Goal: Task Accomplishment & Management: Complete application form

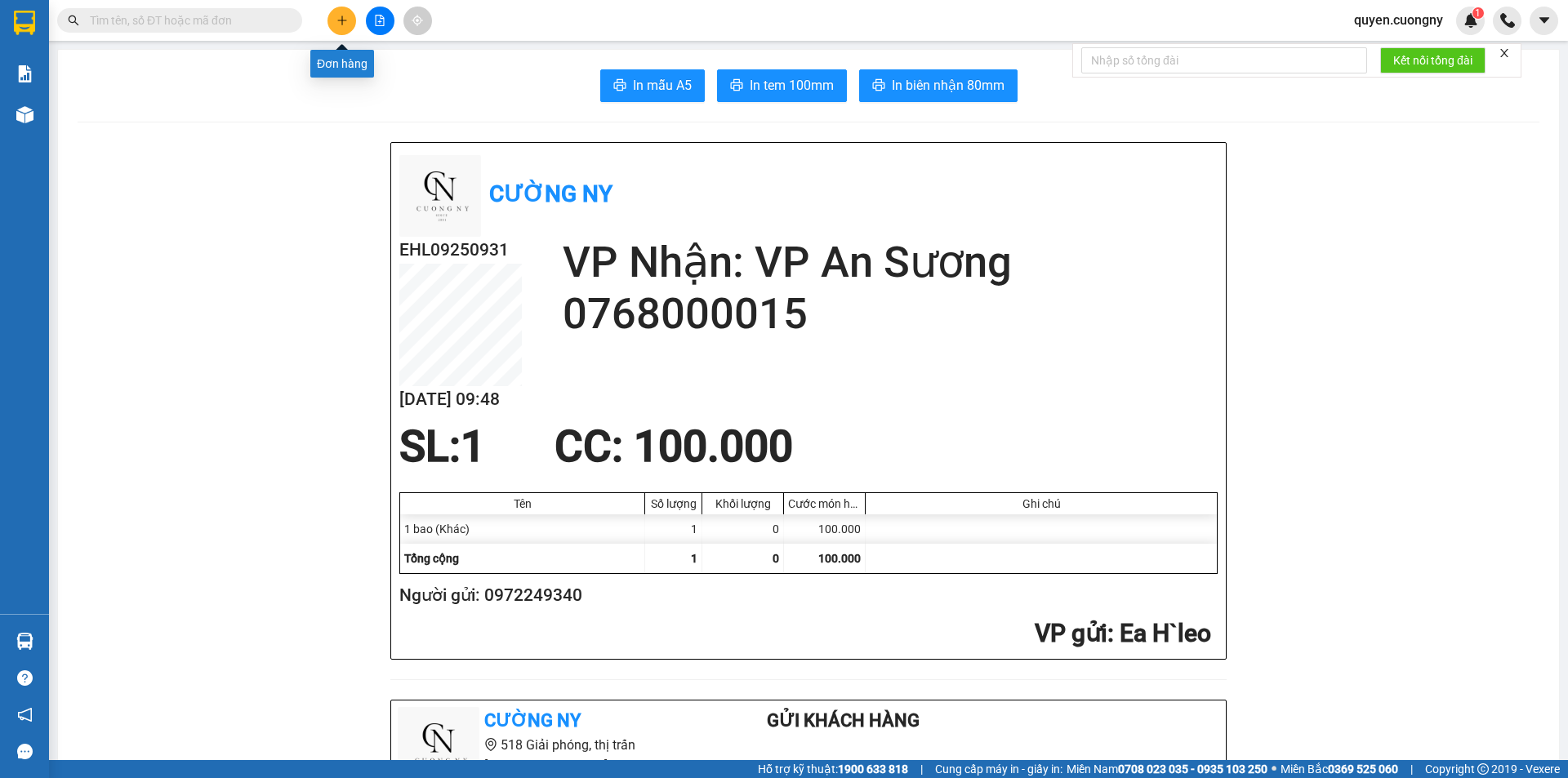
click at [343, 18] on icon "plus" at bounding box center [342, 21] width 12 height 12
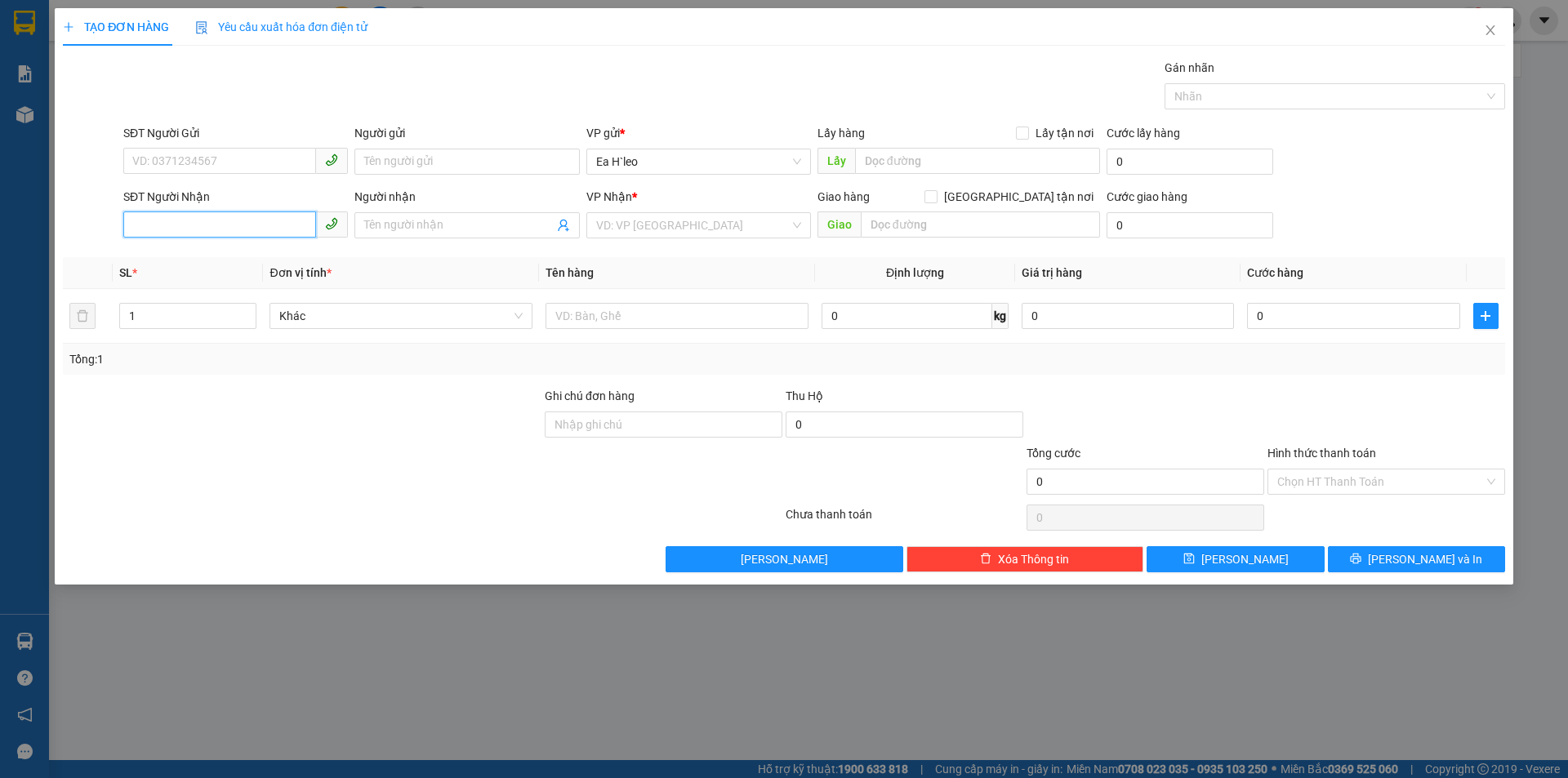
click at [197, 218] on input "SĐT Người Nhận" at bounding box center [220, 225] width 192 height 27
click at [1300, 309] on input "0" at bounding box center [1353, 316] width 212 height 27
type input "1"
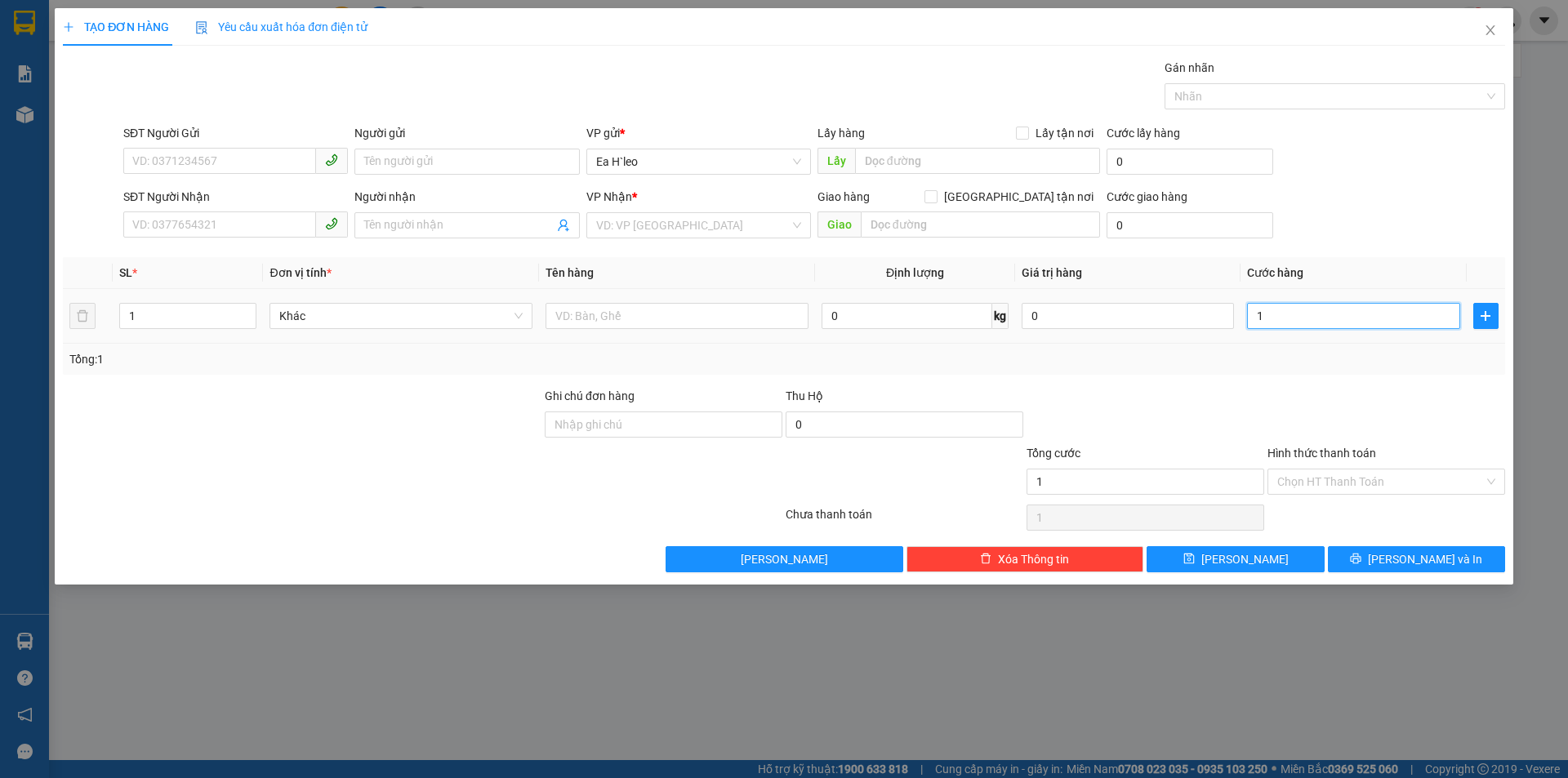
type input "11"
type input "110"
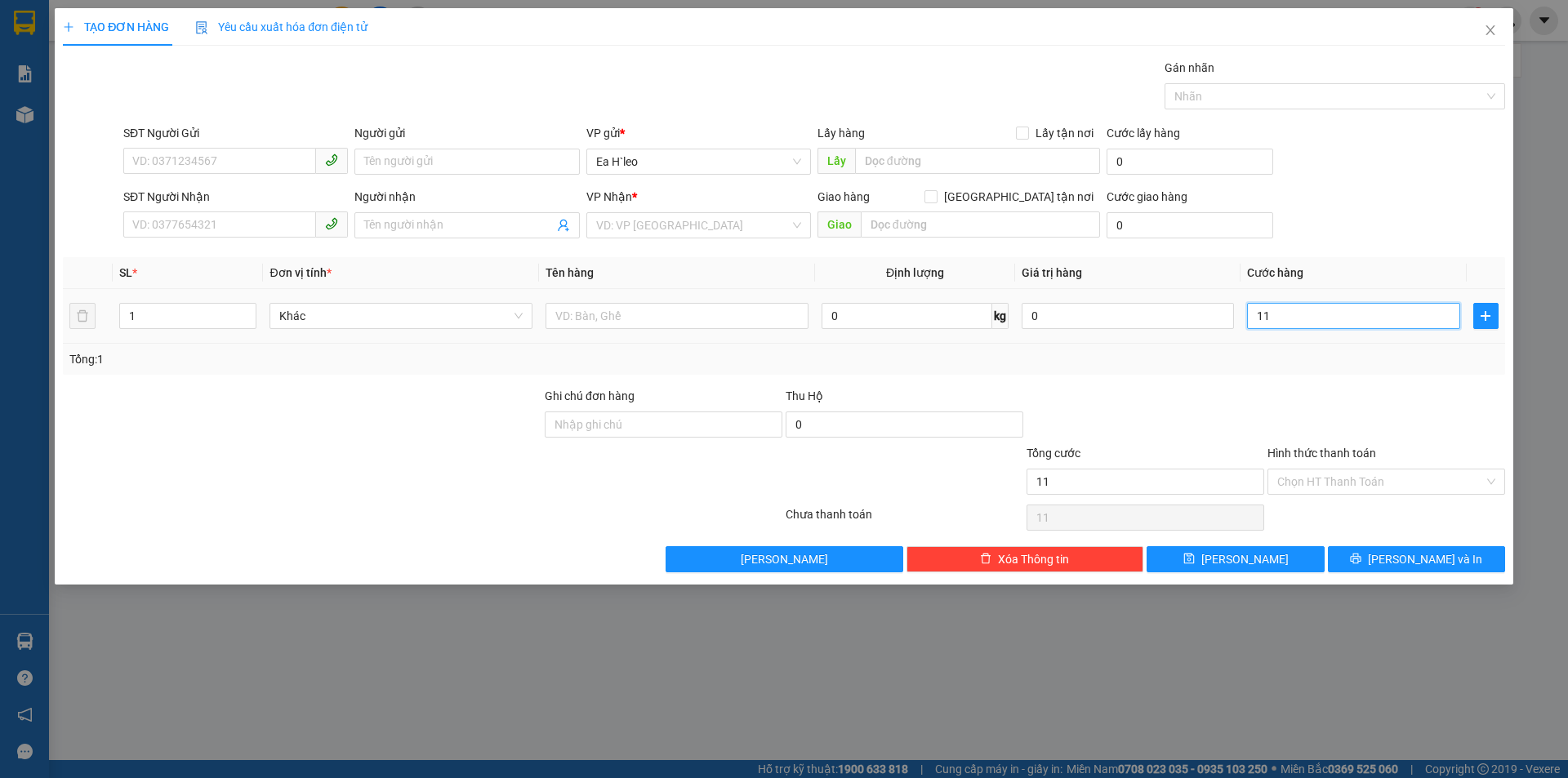
type input "110"
type input "1.100"
type input "11.000"
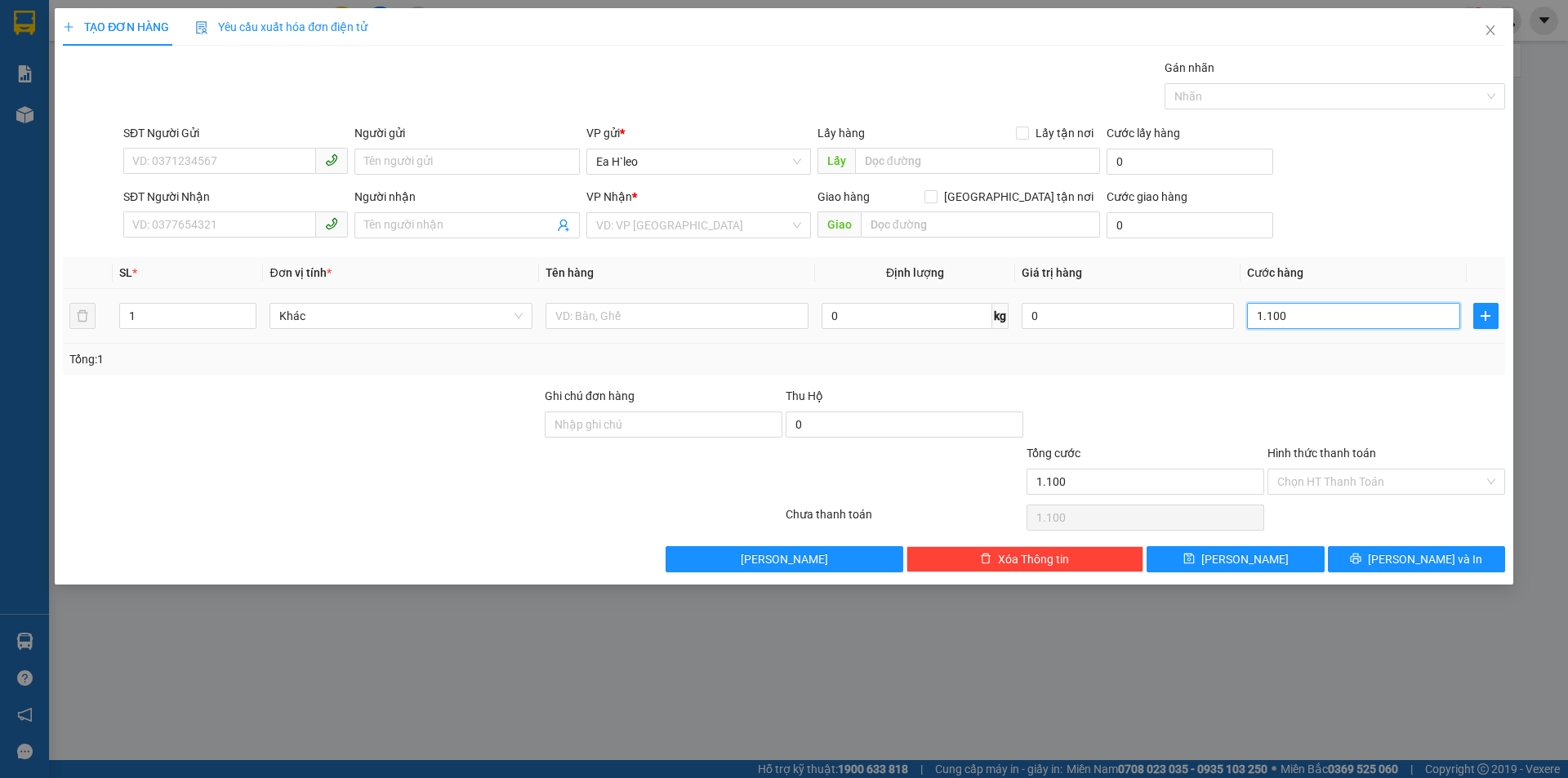
type input "11.000"
type input "110.000"
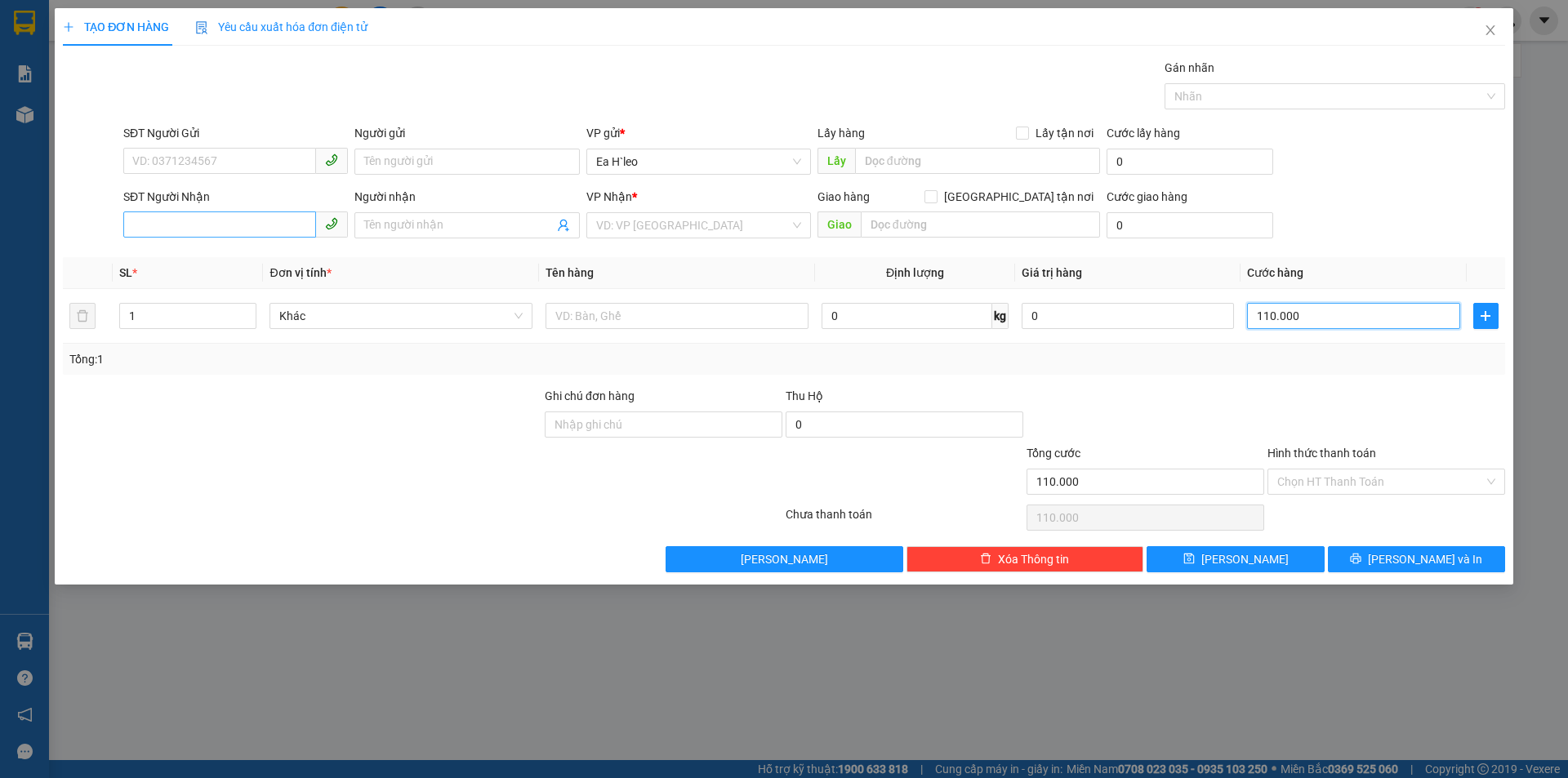
type input "110.000"
click at [264, 231] on input "SĐT Người Nhận" at bounding box center [220, 225] width 192 height 27
click at [220, 157] on input "SĐT Người Gửi" at bounding box center [220, 161] width 192 height 27
type input "0898379482"
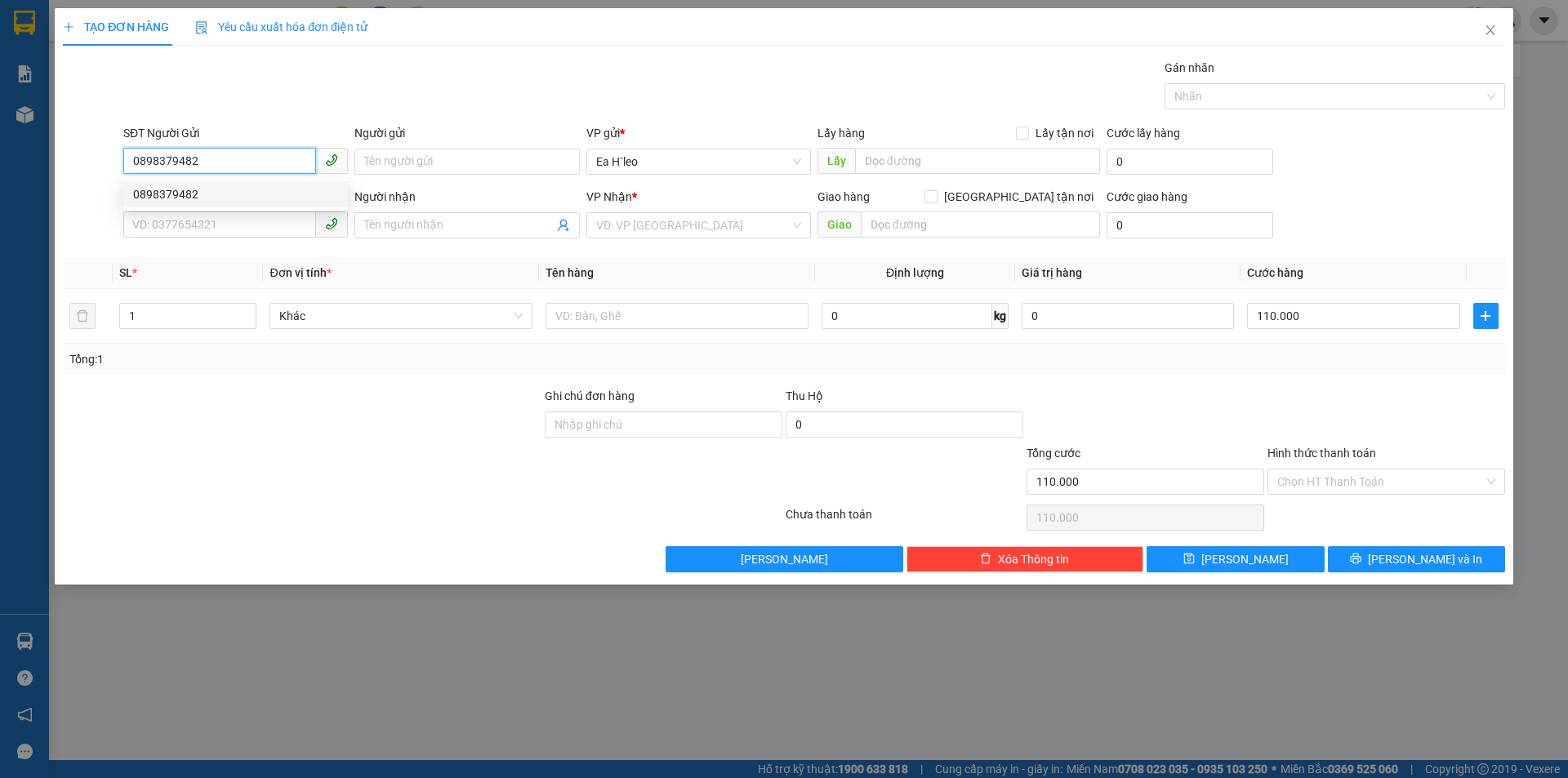
click at [192, 192] on div "0898379482" at bounding box center [235, 195] width 205 height 18
type input "0398626672"
type input "0898379482"
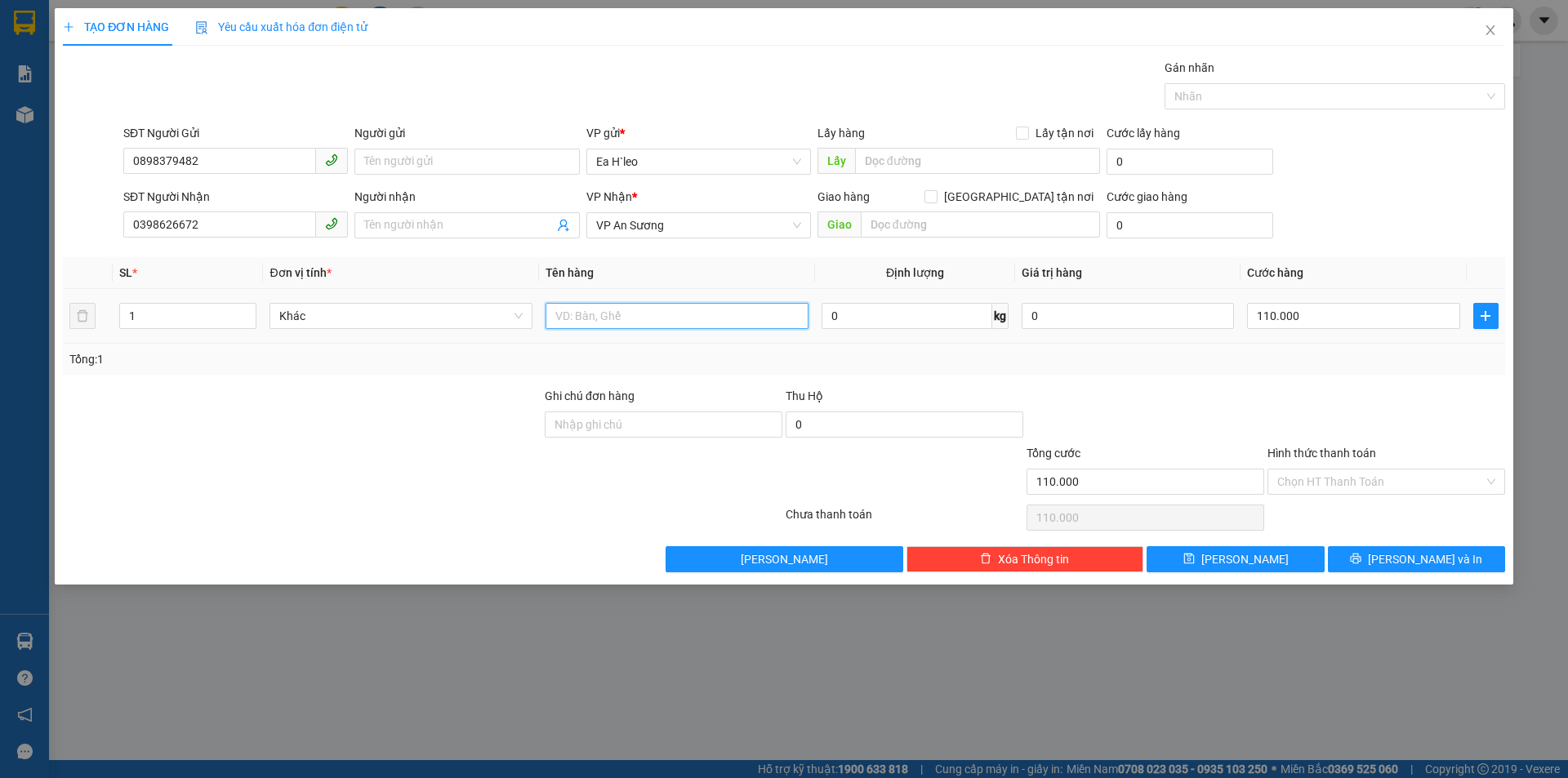
click at [586, 319] on input "text" at bounding box center [677, 316] width 263 height 27
type input "1 thùng giấy. 55 ký"
click at [1384, 487] on input "Hình thức thanh toán" at bounding box center [1380, 482] width 206 height 25
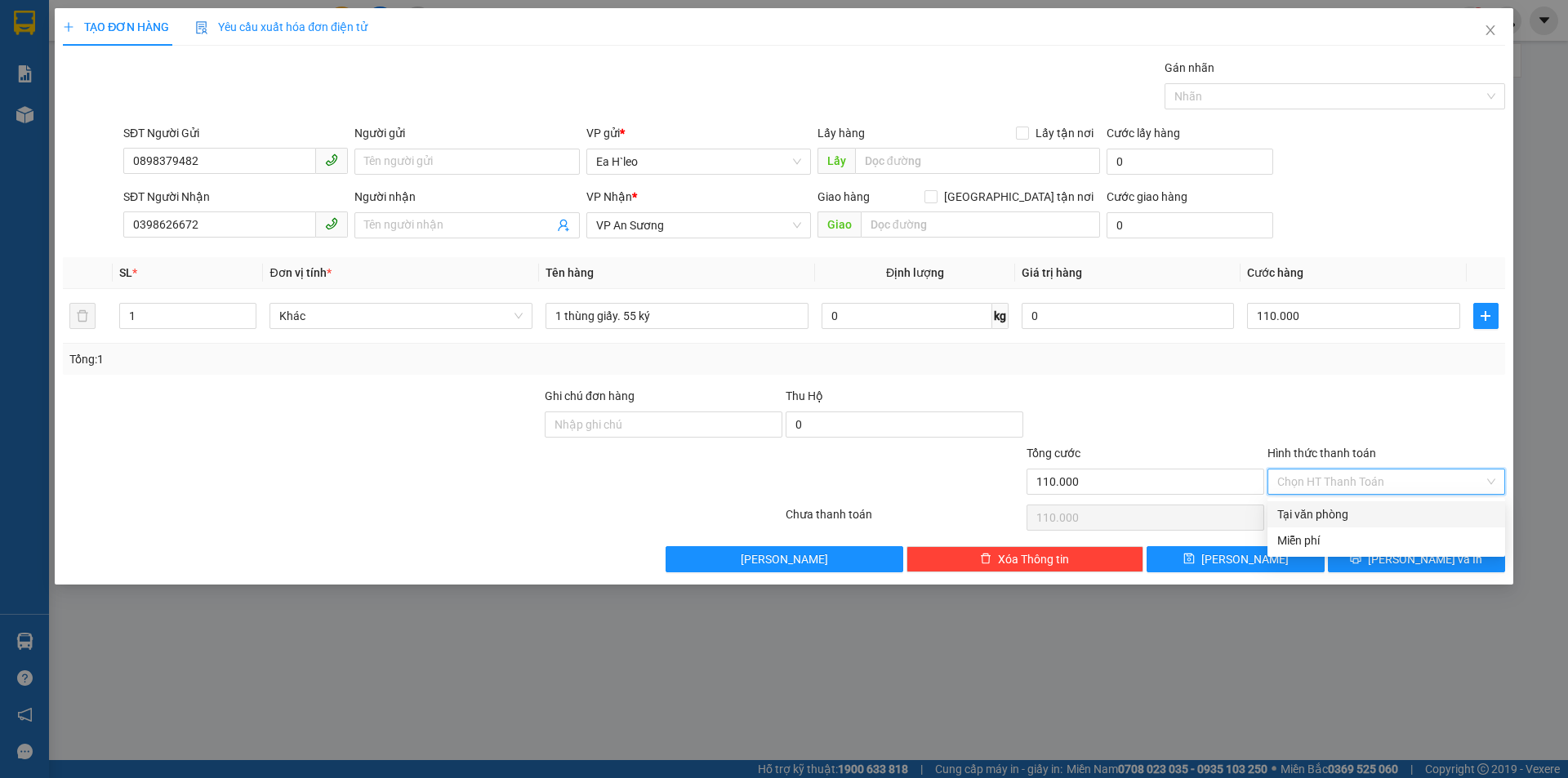
click at [1329, 520] on div "Tại văn phòng" at bounding box center [1386, 515] width 218 height 18
type input "0"
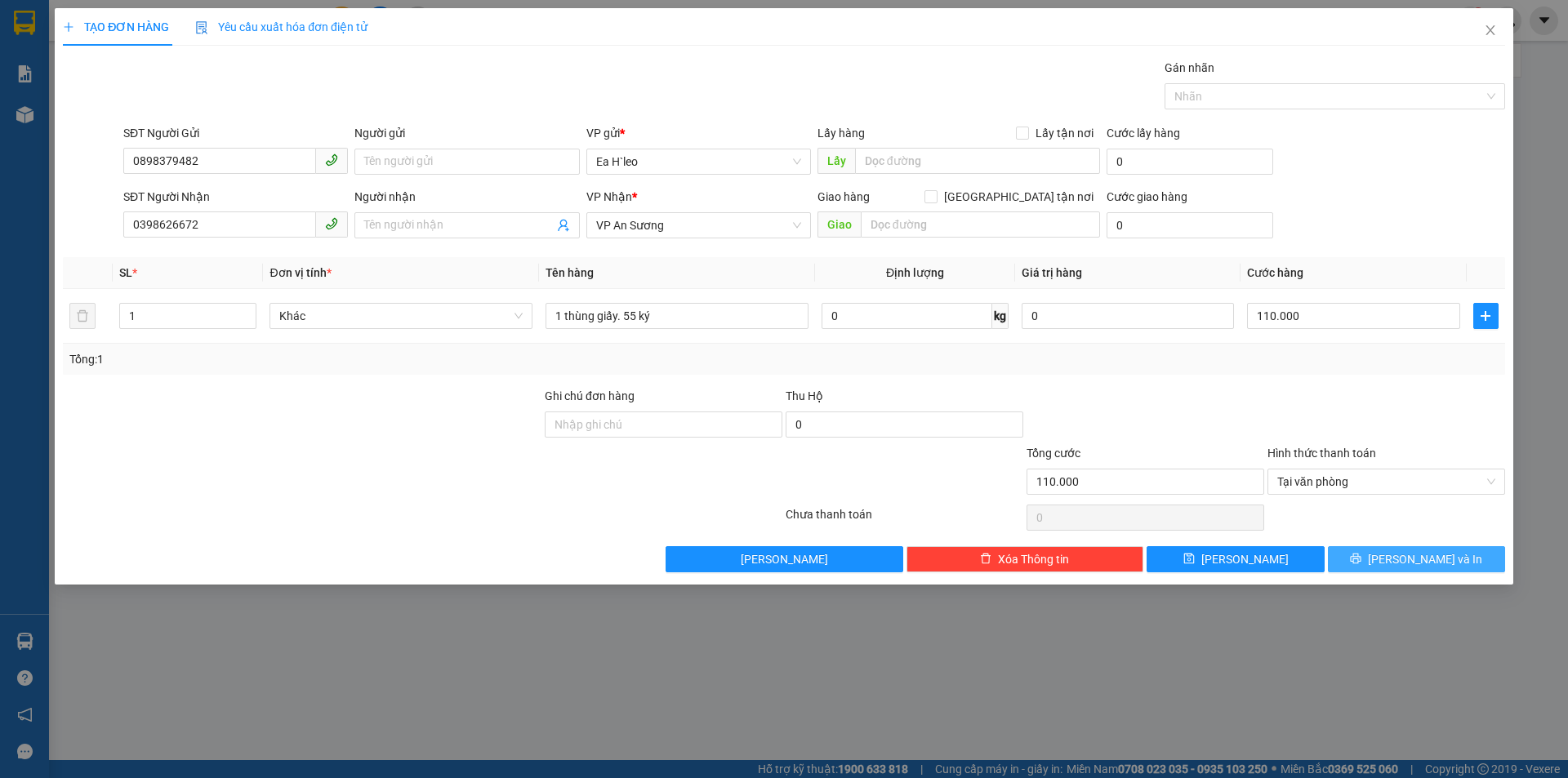
click at [1358, 559] on button "[PERSON_NAME] và In" at bounding box center [1416, 560] width 177 height 27
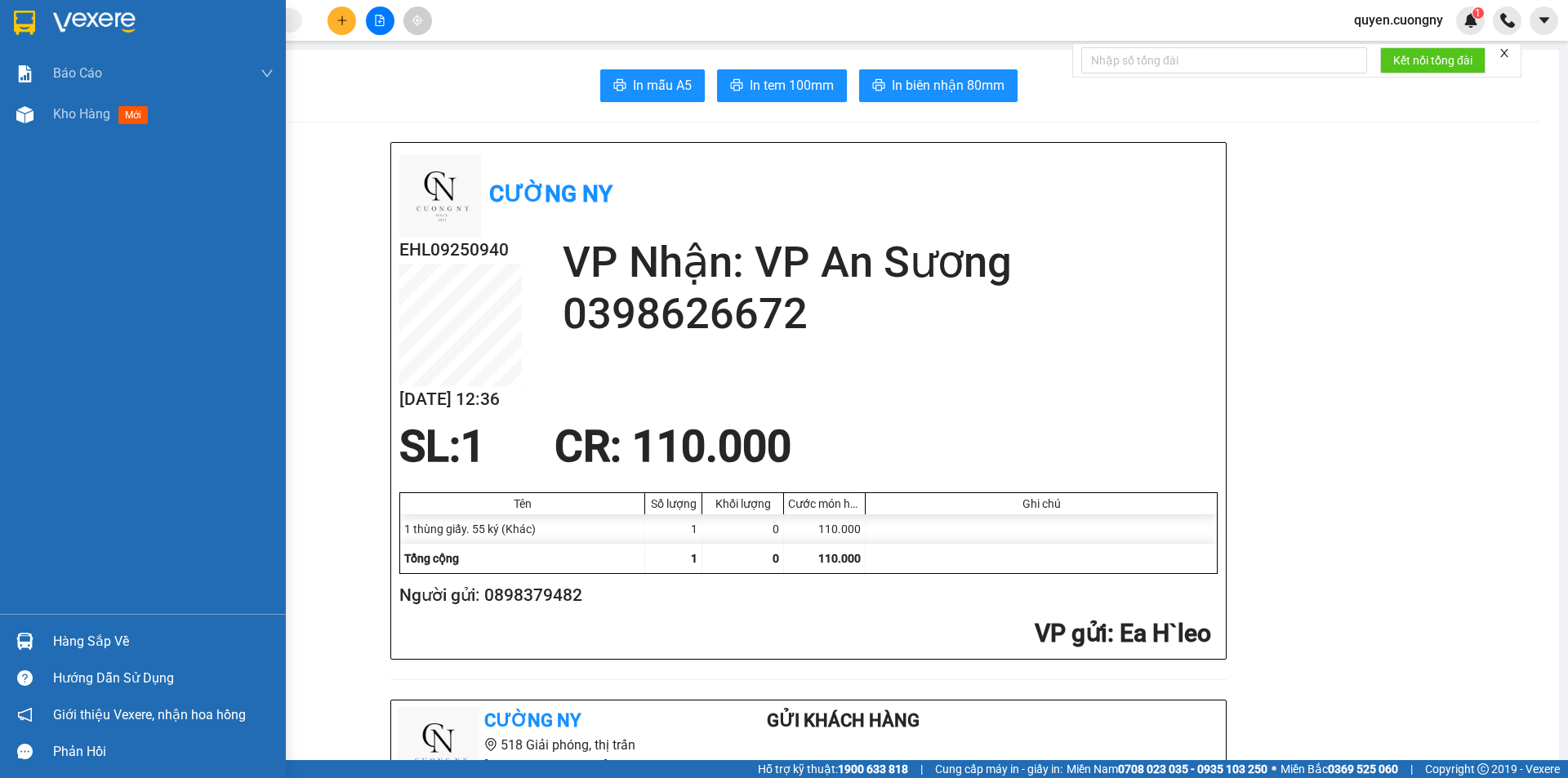
click at [31, 27] on img at bounding box center [25, 23] width 22 height 25
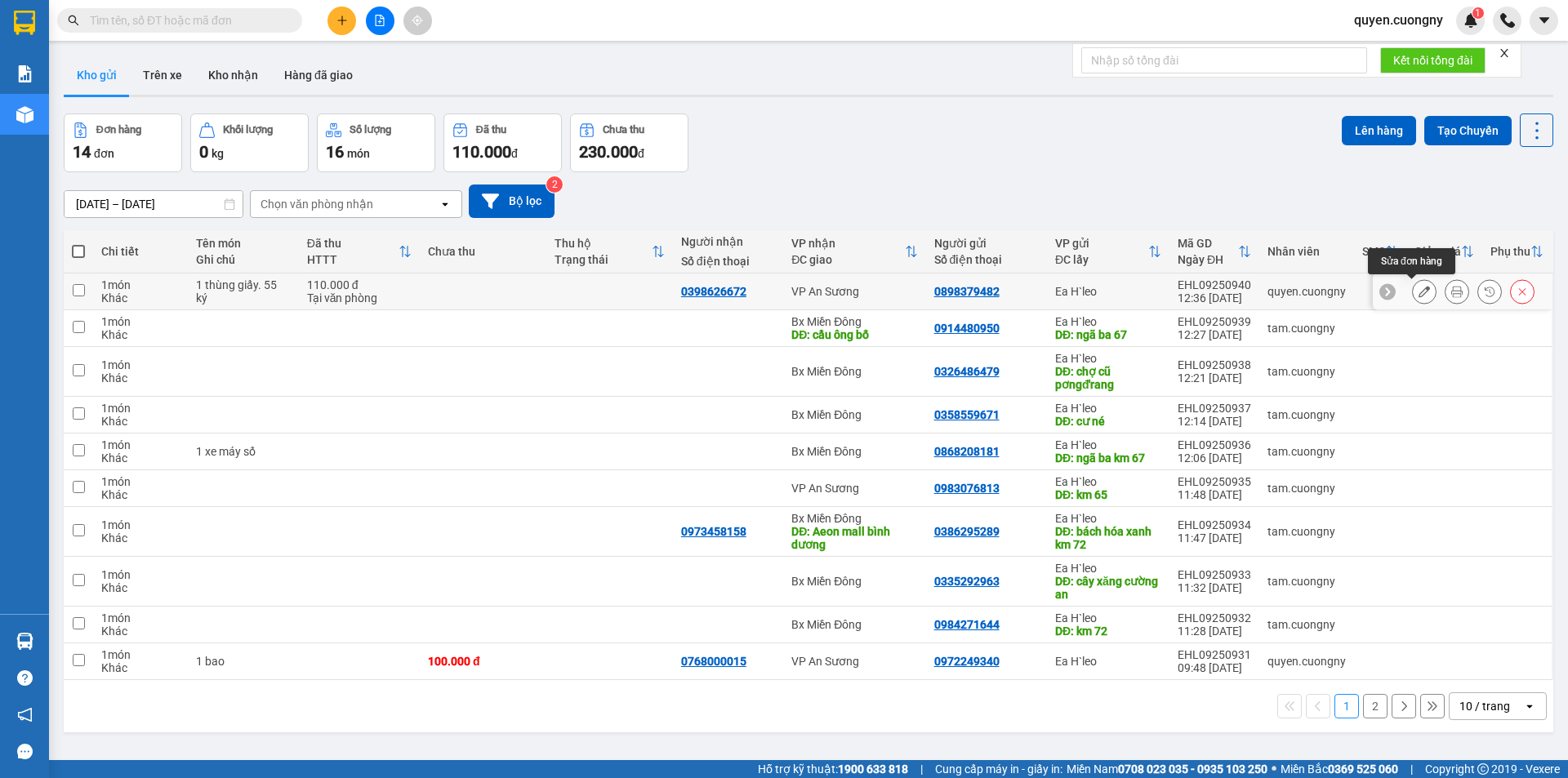
click at [1418, 294] on icon at bounding box center [1424, 292] width 12 height 12
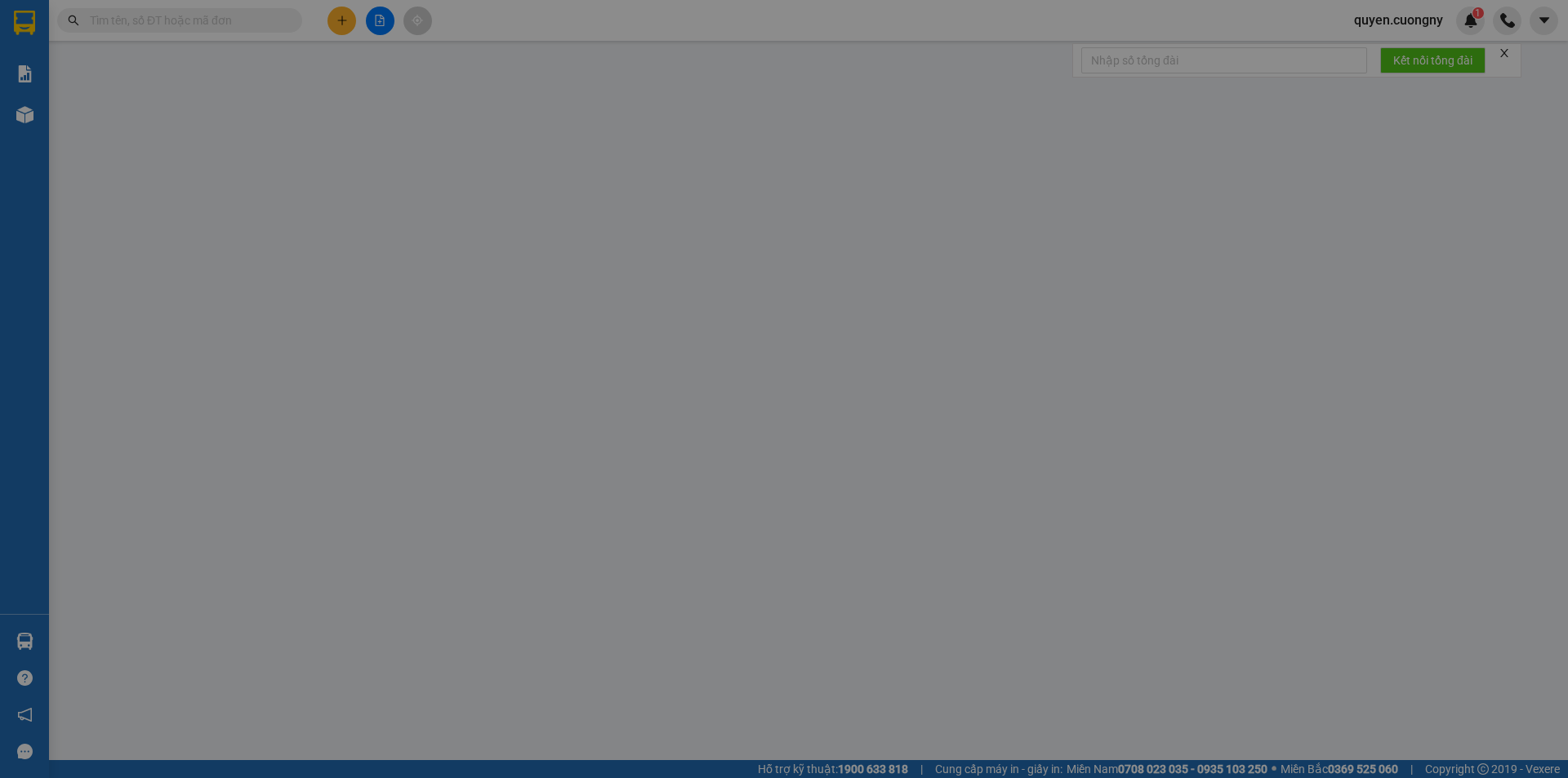
type input "0898379482"
type input "0398626672"
type input "110.000"
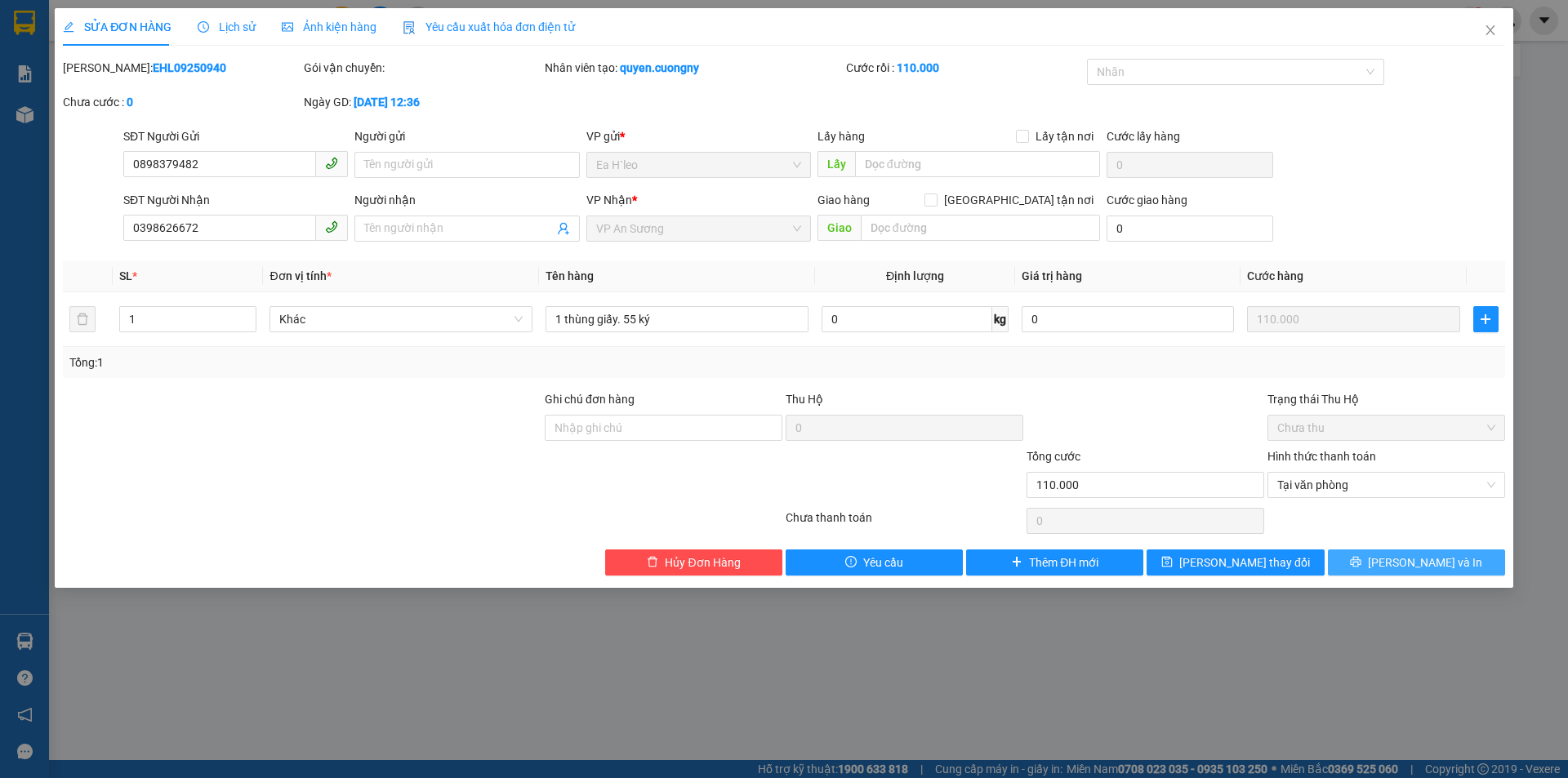
click at [1410, 562] on span "[PERSON_NAME] và In" at bounding box center [1425, 563] width 114 height 18
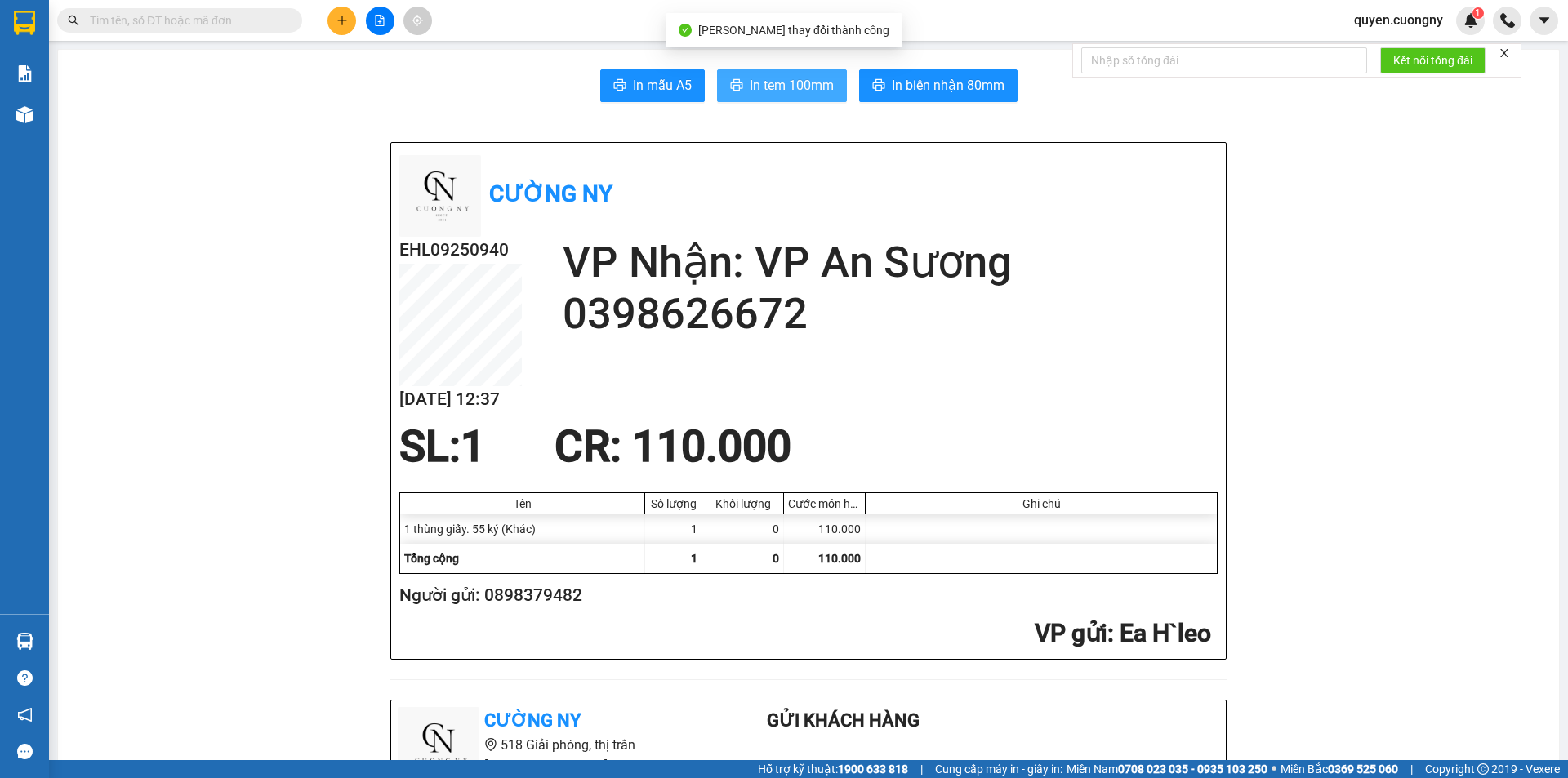
click at [797, 89] on span "In tem 100mm" at bounding box center [791, 85] width 84 height 21
click at [279, 17] on input "text" at bounding box center [186, 21] width 192 height 18
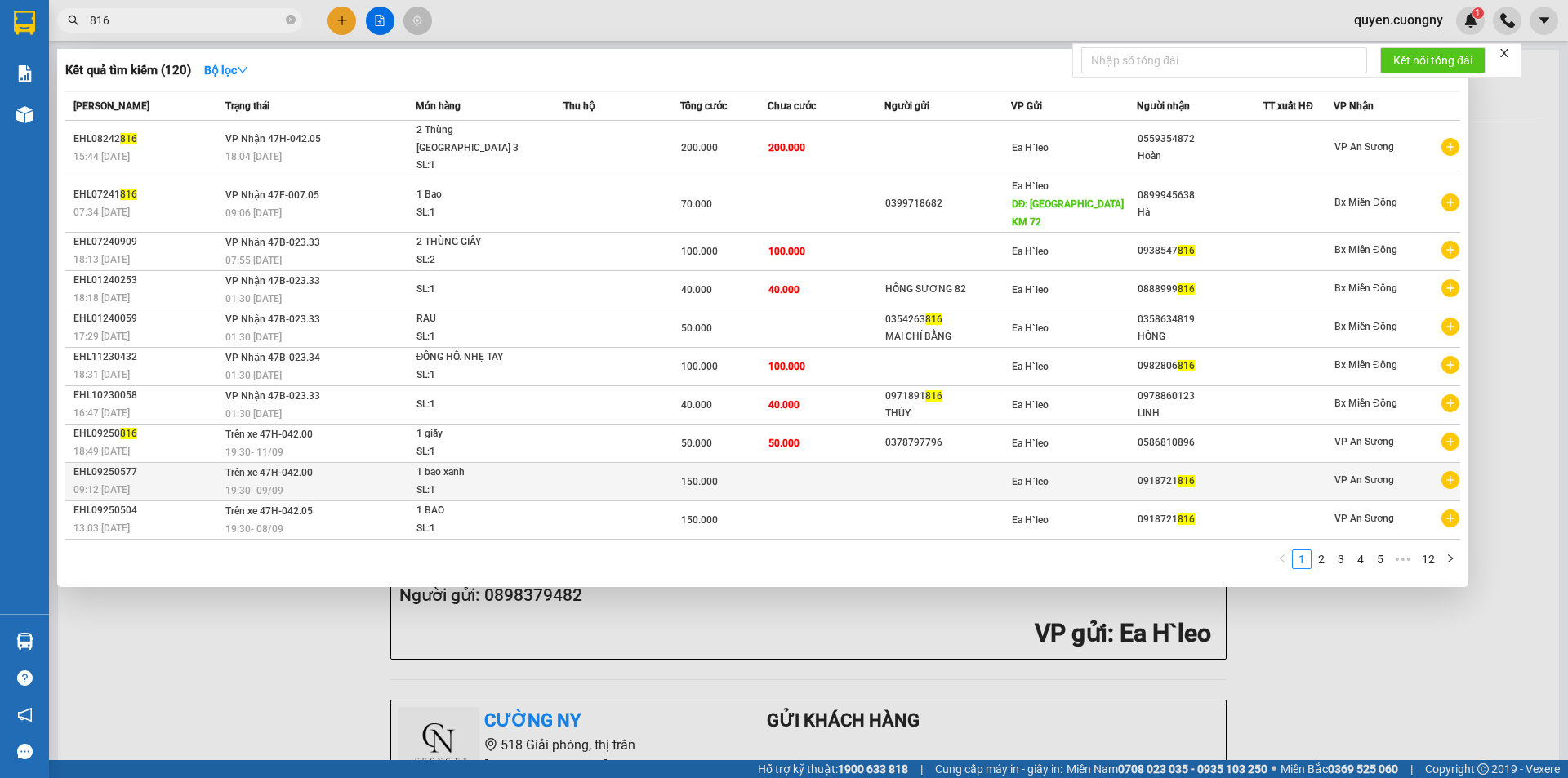
type input "816"
click at [508, 464] on div "1 bao xanh" at bounding box center [478, 473] width 123 height 18
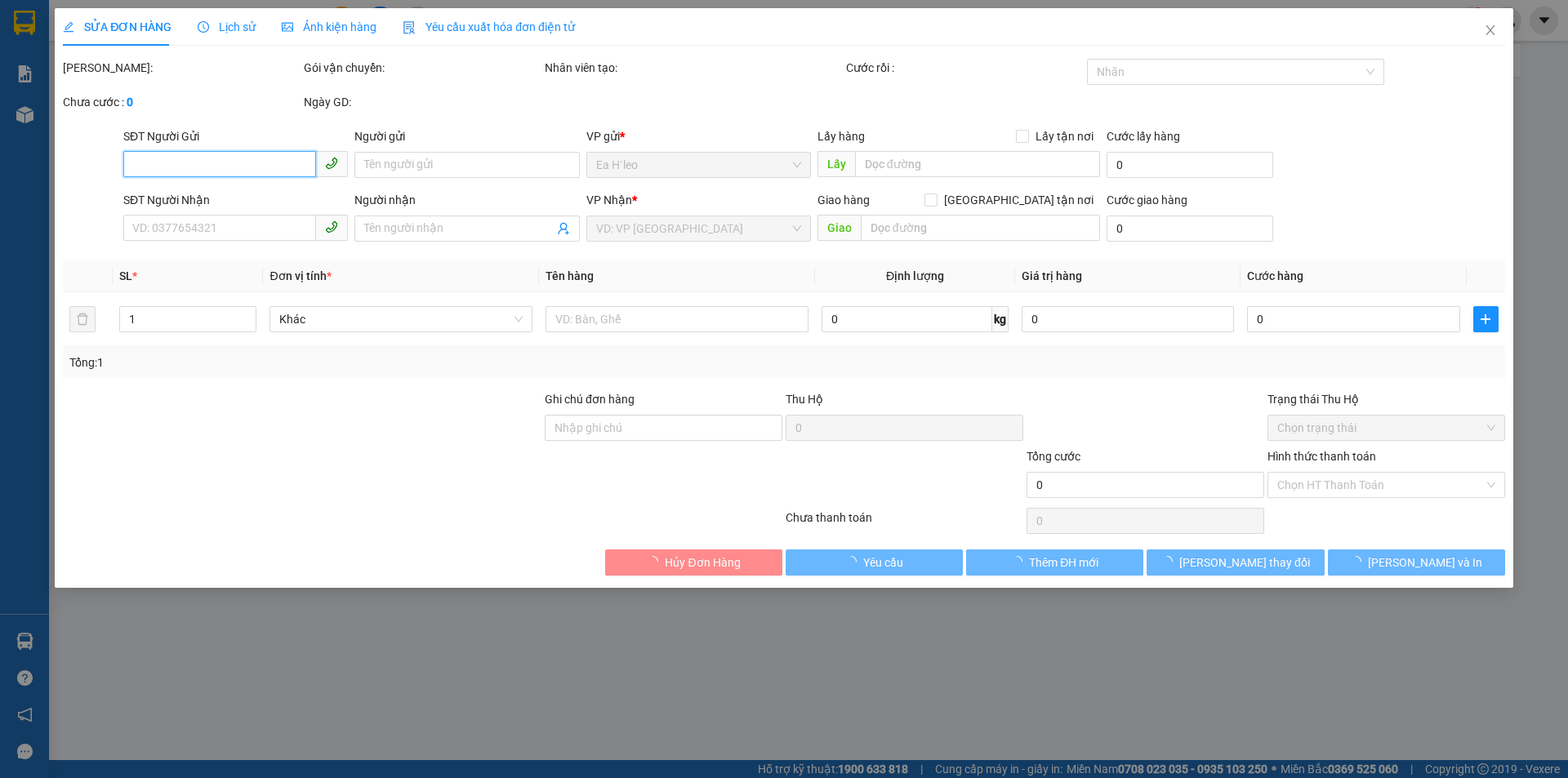
type input "0918721816"
type input "150.000"
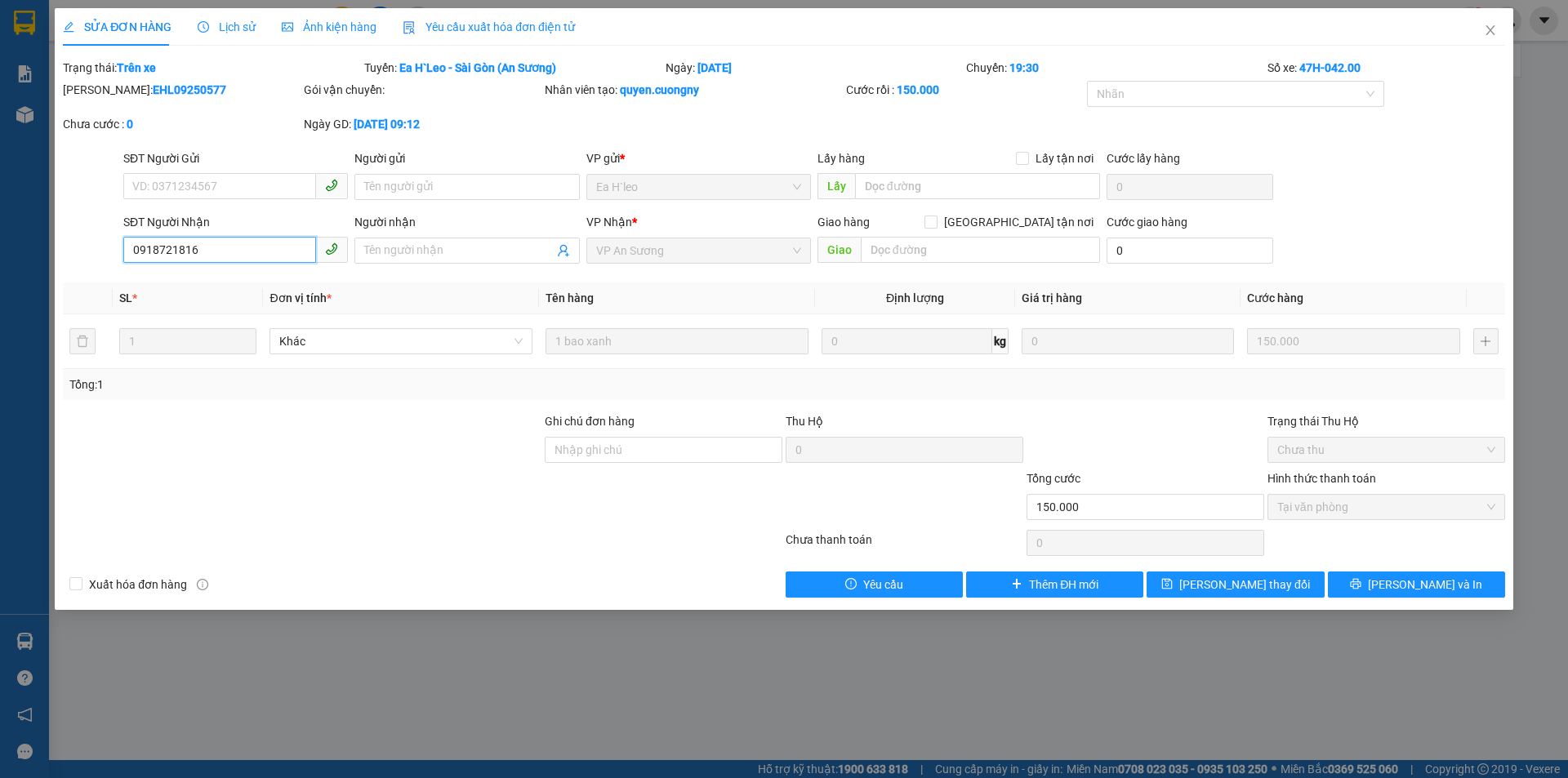
drag, startPoint x: 225, startPoint y: 253, endPoint x: 129, endPoint y: 245, distance: 96.3
click at [129, 245] on input "0918721816" at bounding box center [220, 250] width 192 height 27
click at [1488, 30] on icon "close" at bounding box center [1490, 31] width 13 height 13
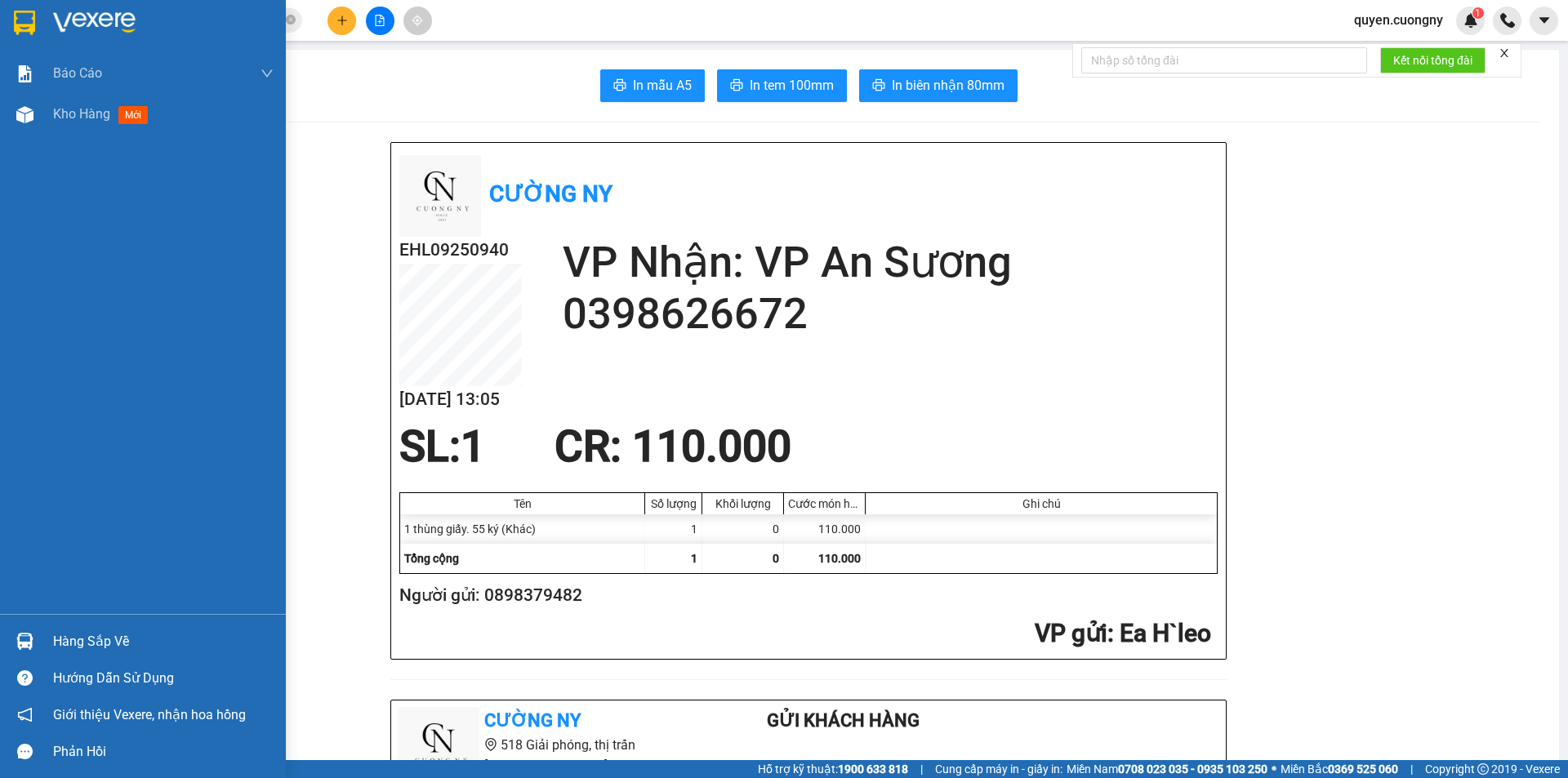
click at [25, 29] on img at bounding box center [25, 23] width 22 height 25
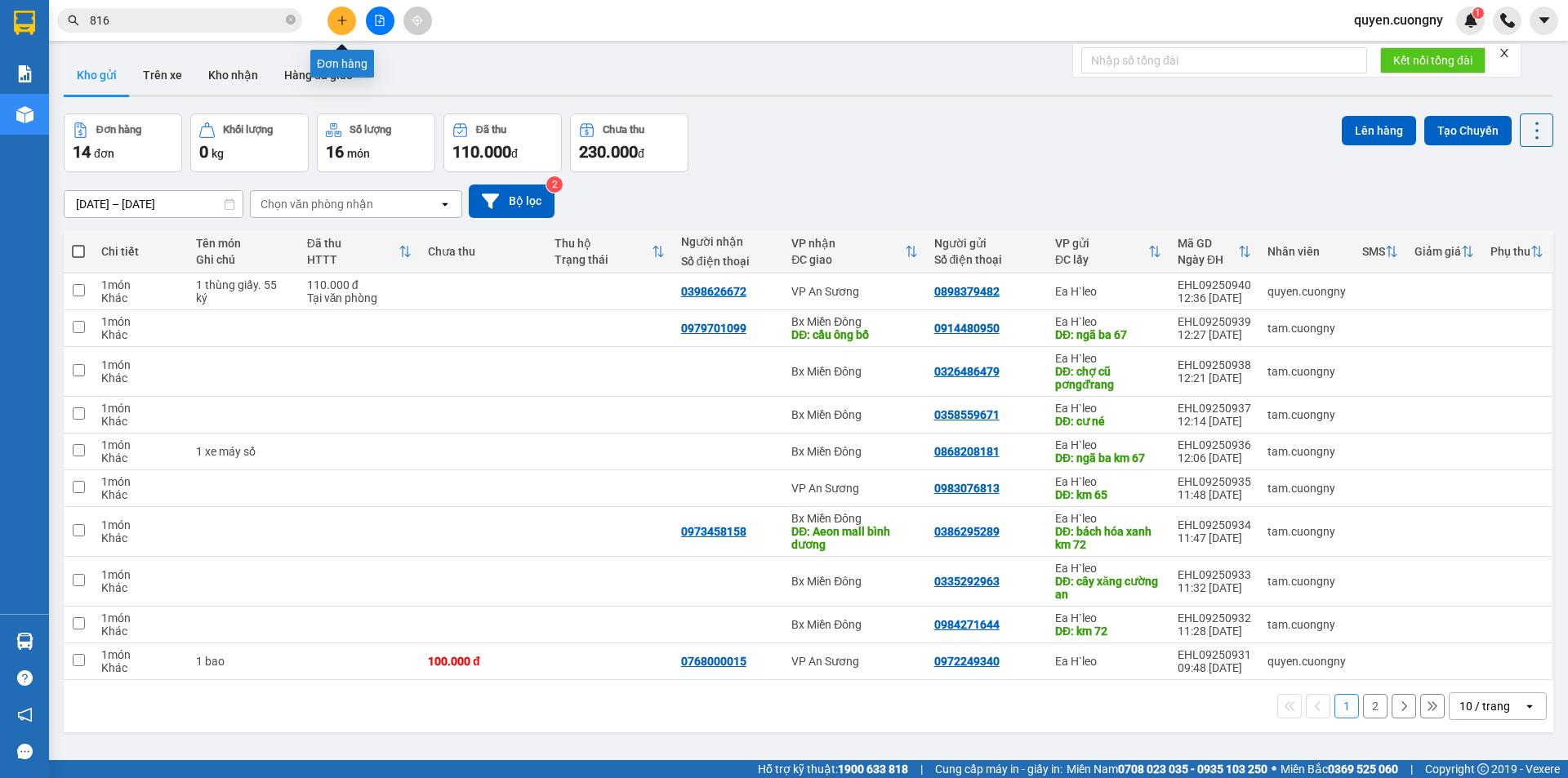
click at [341, 25] on icon "plus" at bounding box center [342, 21] width 12 height 12
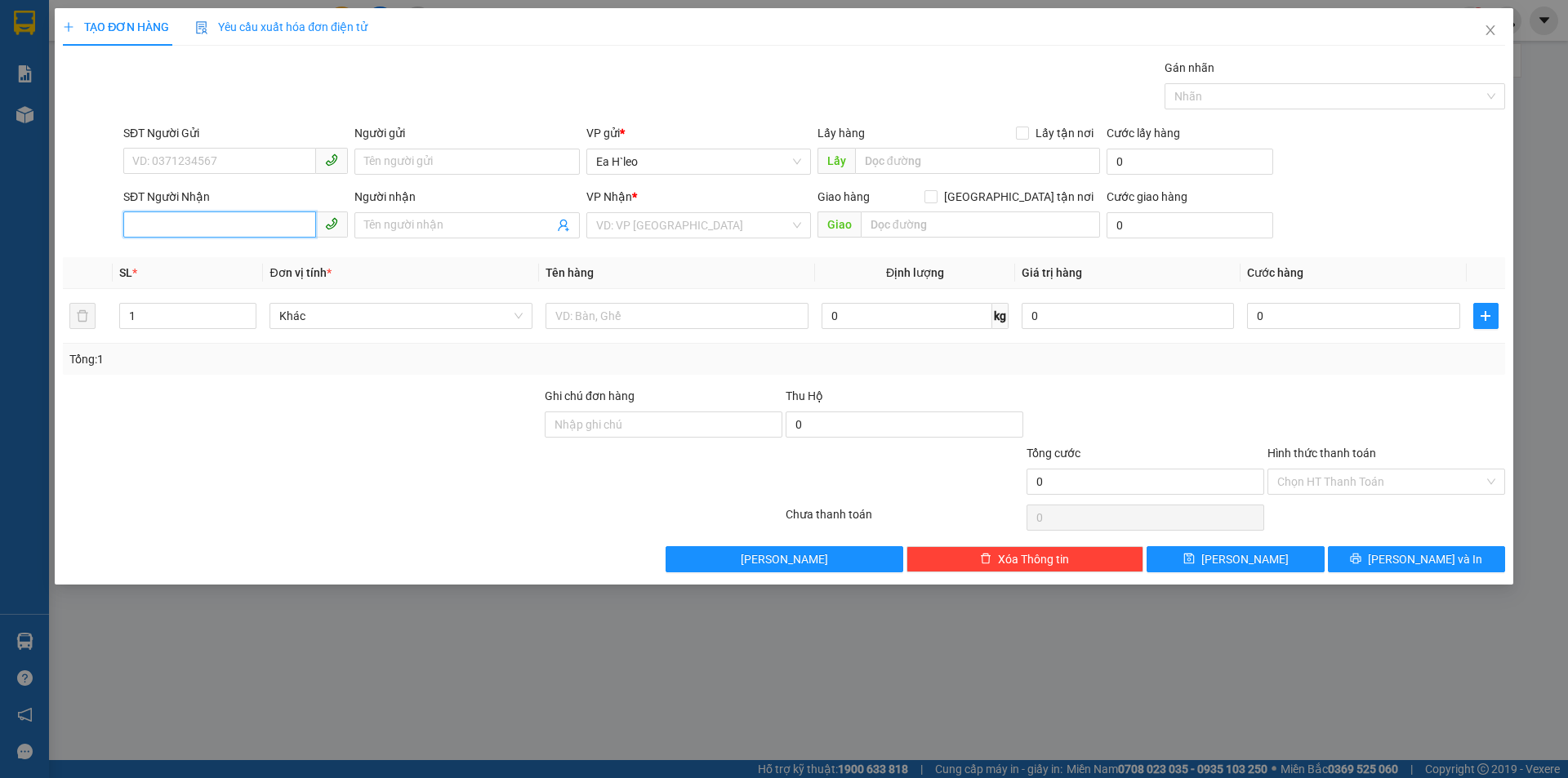
click at [187, 227] on input "SĐT Người Nhận" at bounding box center [220, 225] width 192 height 27
paste input "0918721816"
click at [242, 268] on div "0918721816" at bounding box center [235, 258] width 225 height 27
type input "0918721816"
click at [622, 327] on input "text" at bounding box center [677, 316] width 263 height 27
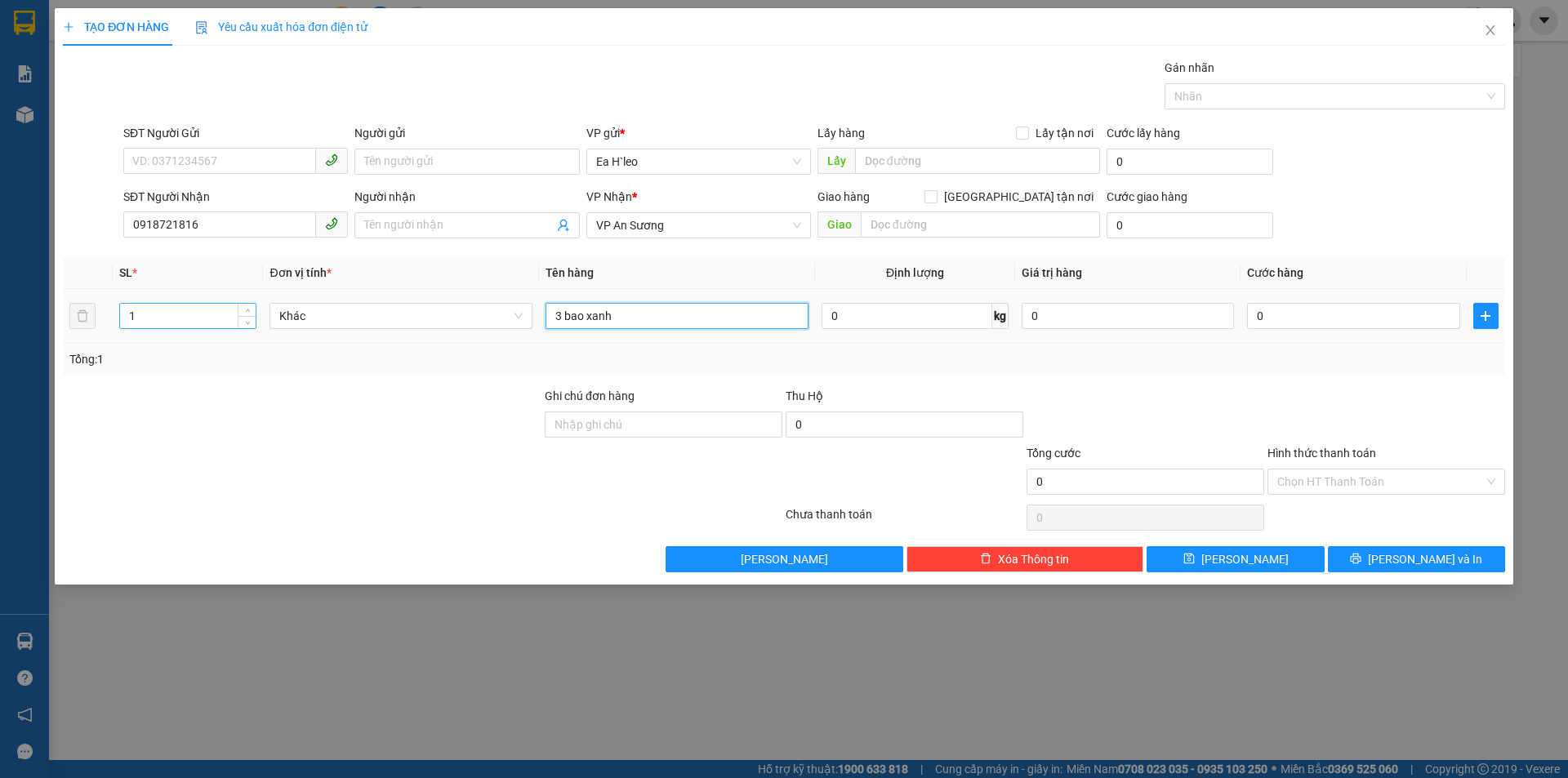
type input "3 bao xanh"
click at [222, 317] on input "1" at bounding box center [187, 316] width 135 height 25
type input "2"
type input "3"
click at [1287, 320] on input "0" at bounding box center [1353, 316] width 212 height 27
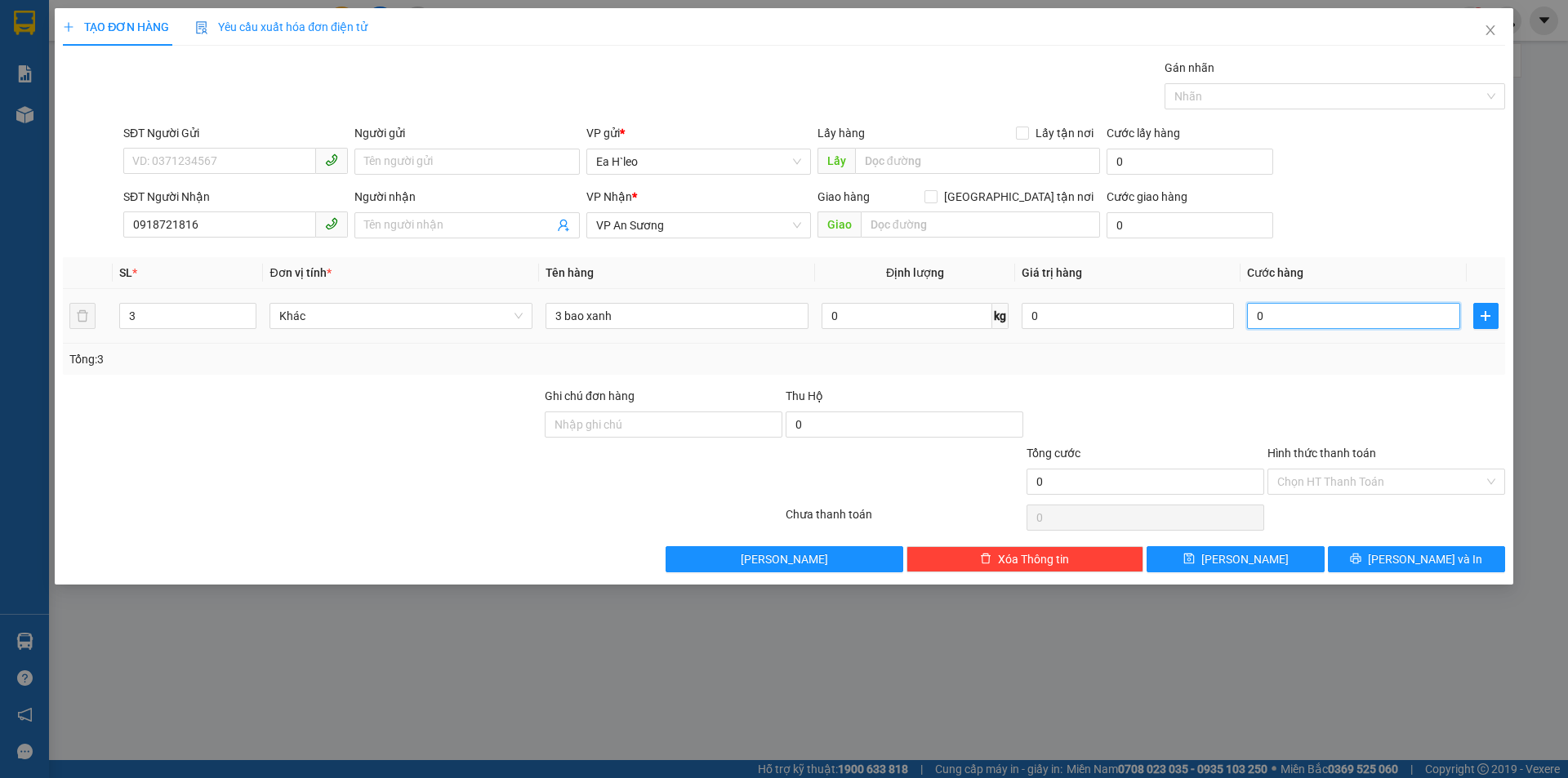
type input "4"
type input "45"
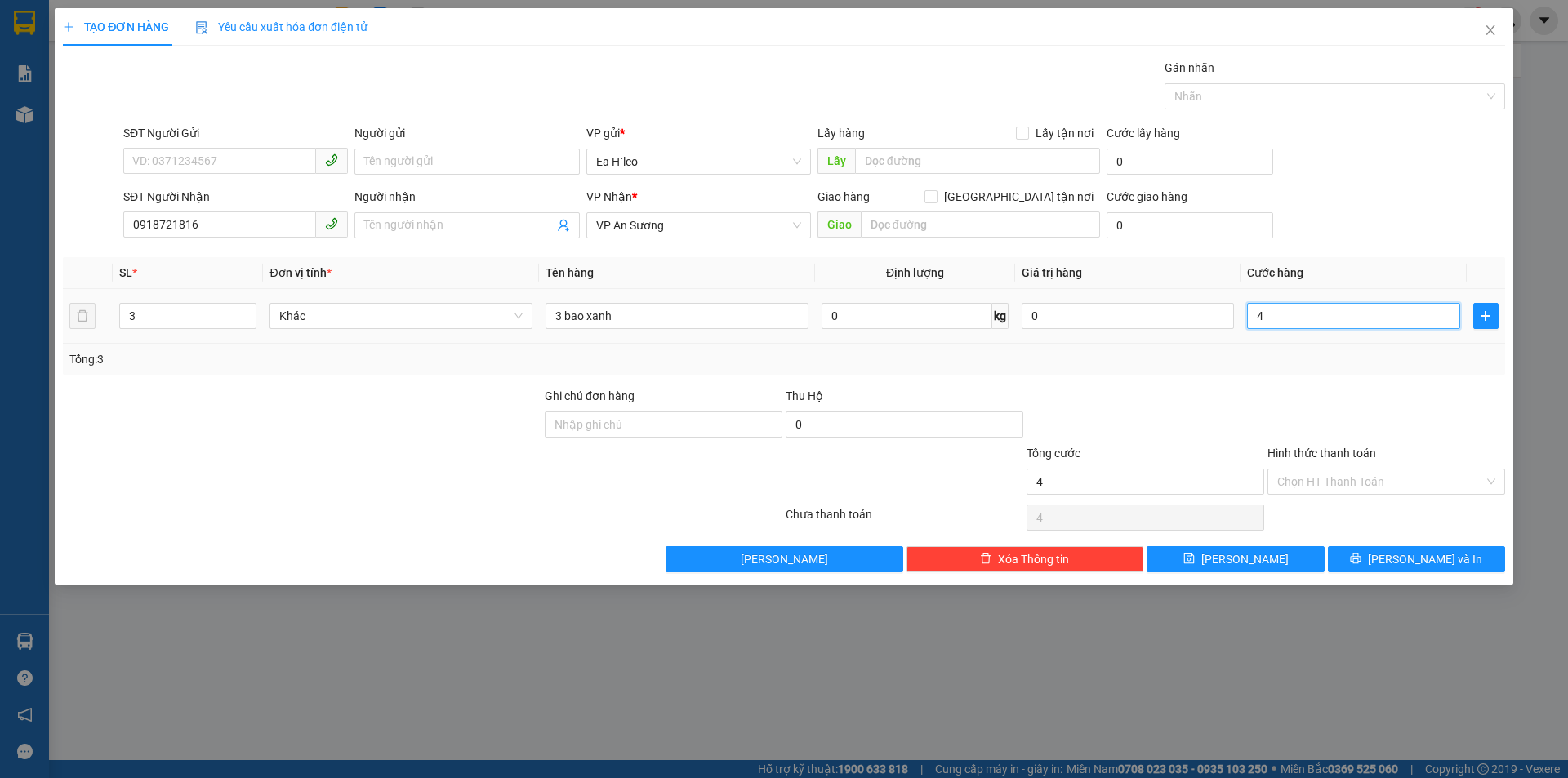
type input "45"
type input "450"
type input "4.500"
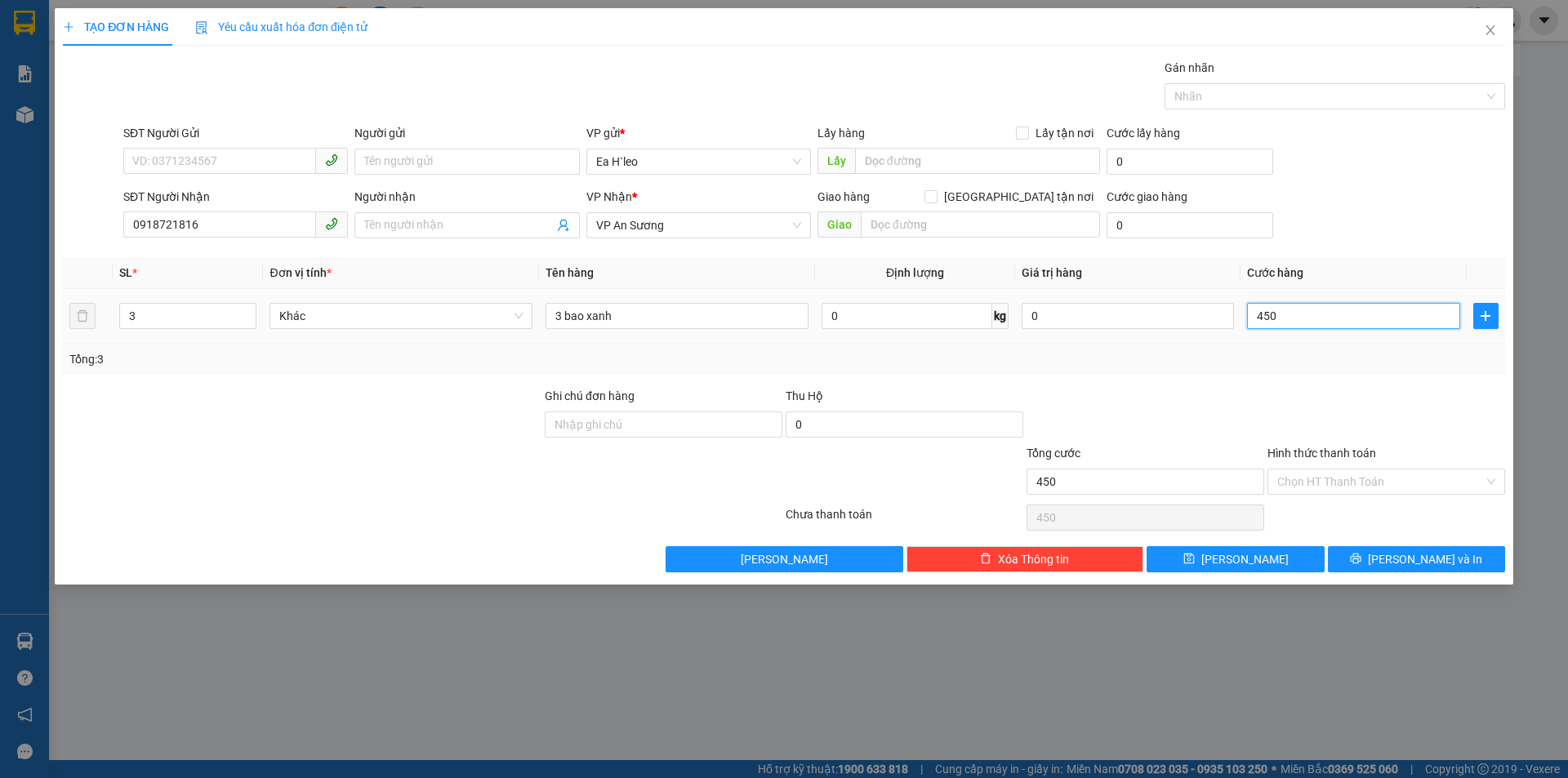
type input "4.500"
type input "45.000"
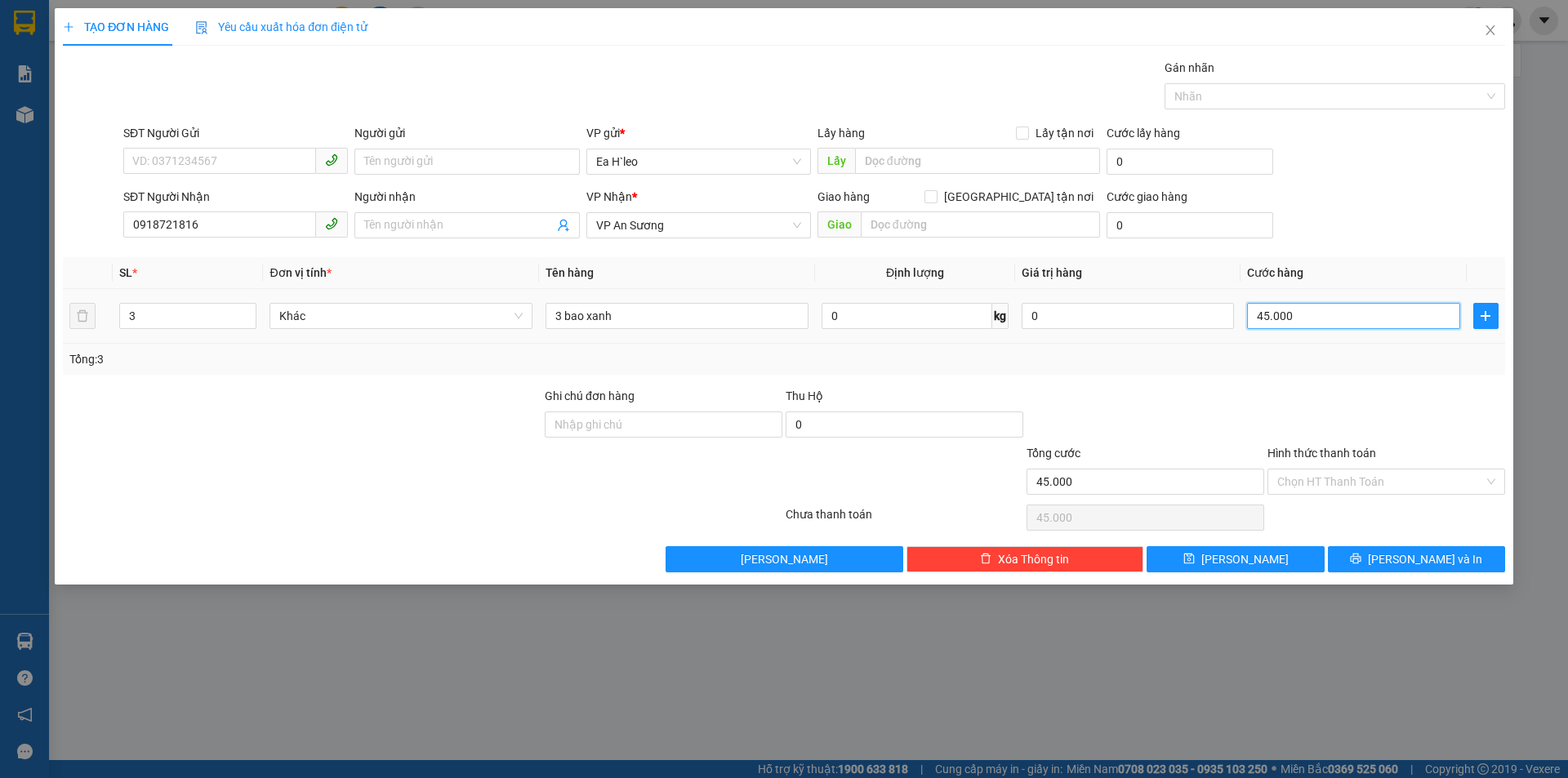
type input "450.000"
click at [1330, 478] on input "Hình thức thanh toán" at bounding box center [1380, 482] width 206 height 25
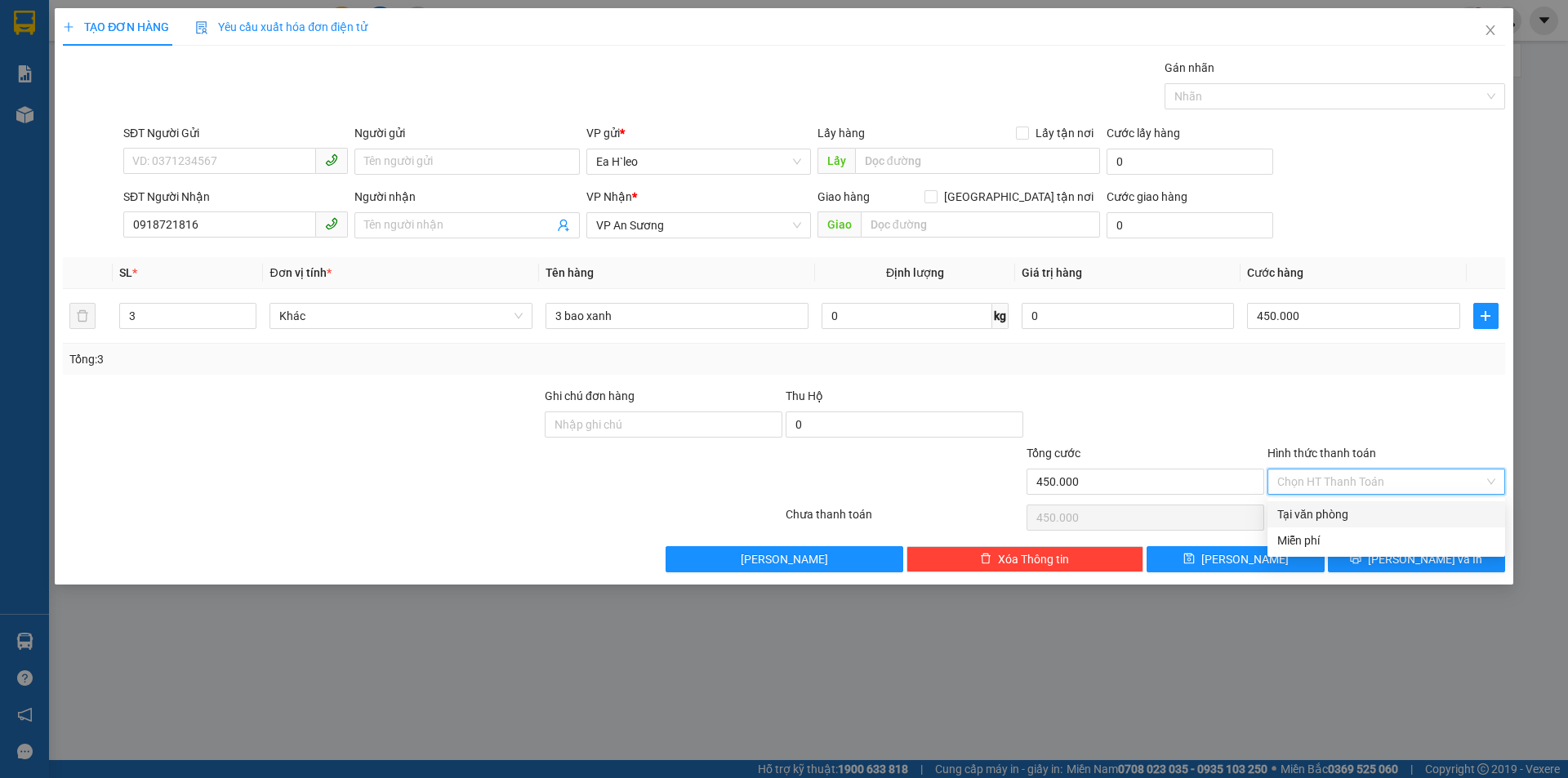
click at [1337, 516] on div "Tại văn phòng" at bounding box center [1386, 515] width 218 height 18
type input "0"
click at [1429, 559] on span "[PERSON_NAME] và In" at bounding box center [1425, 560] width 114 height 18
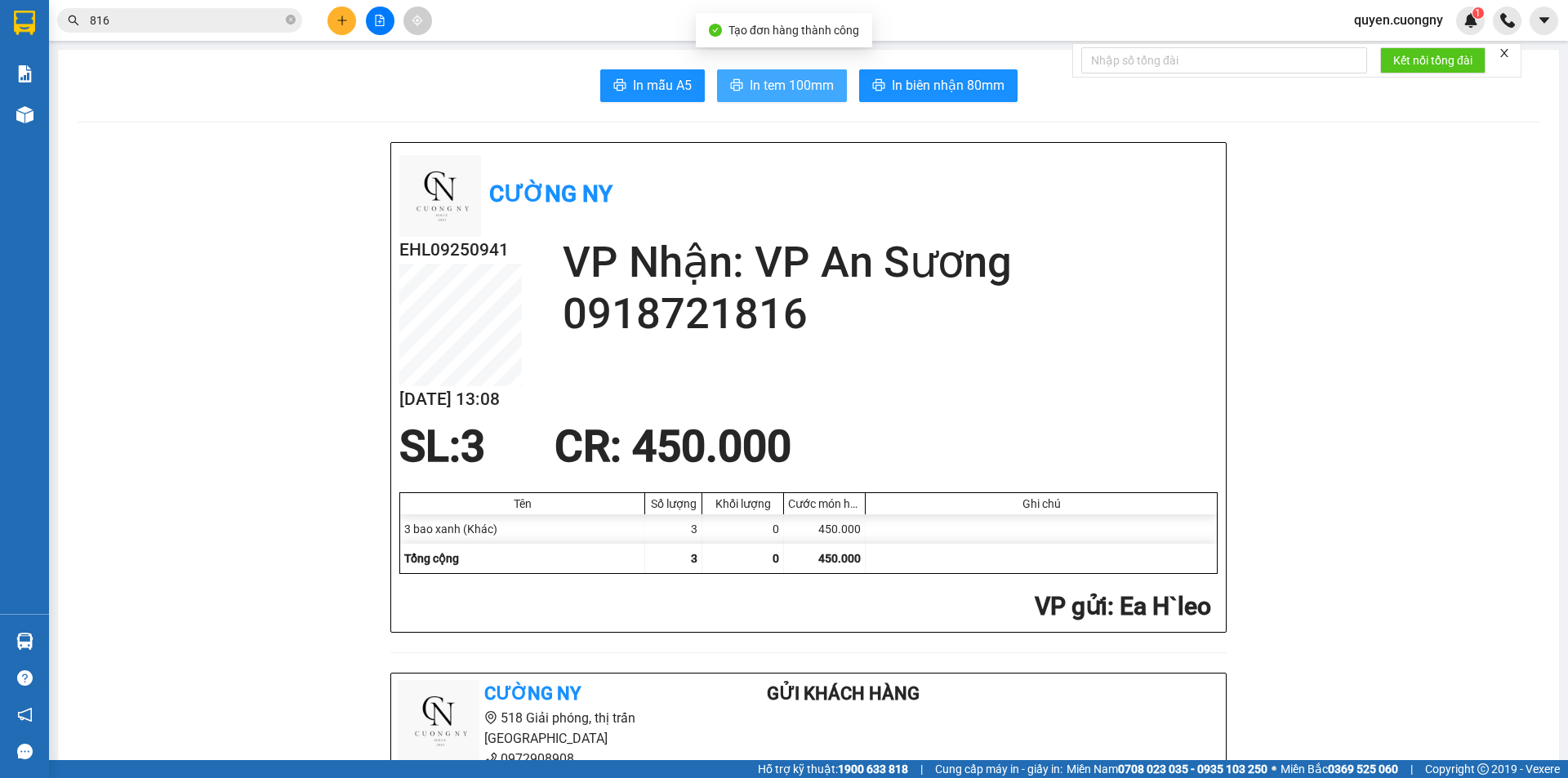
click at [750, 85] on span "In tem 100mm" at bounding box center [791, 85] width 84 height 21
